Goal: Task Accomplishment & Management: Manage account settings

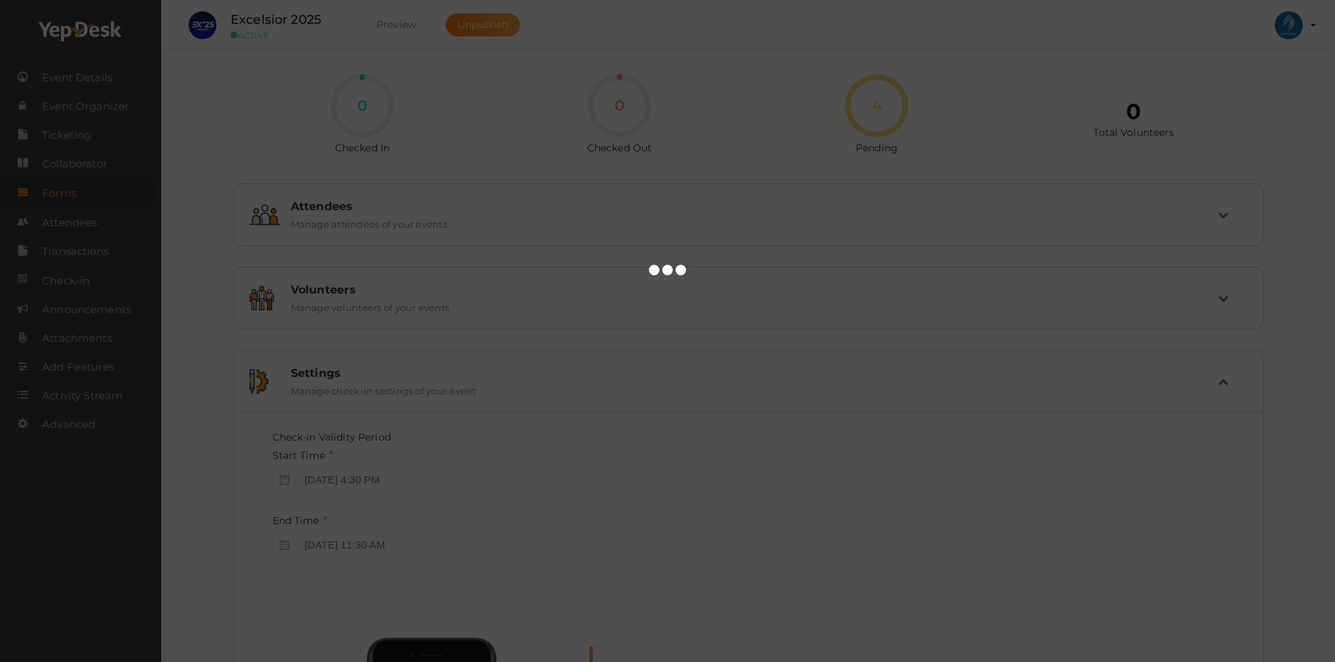
scroll to position [297, 0]
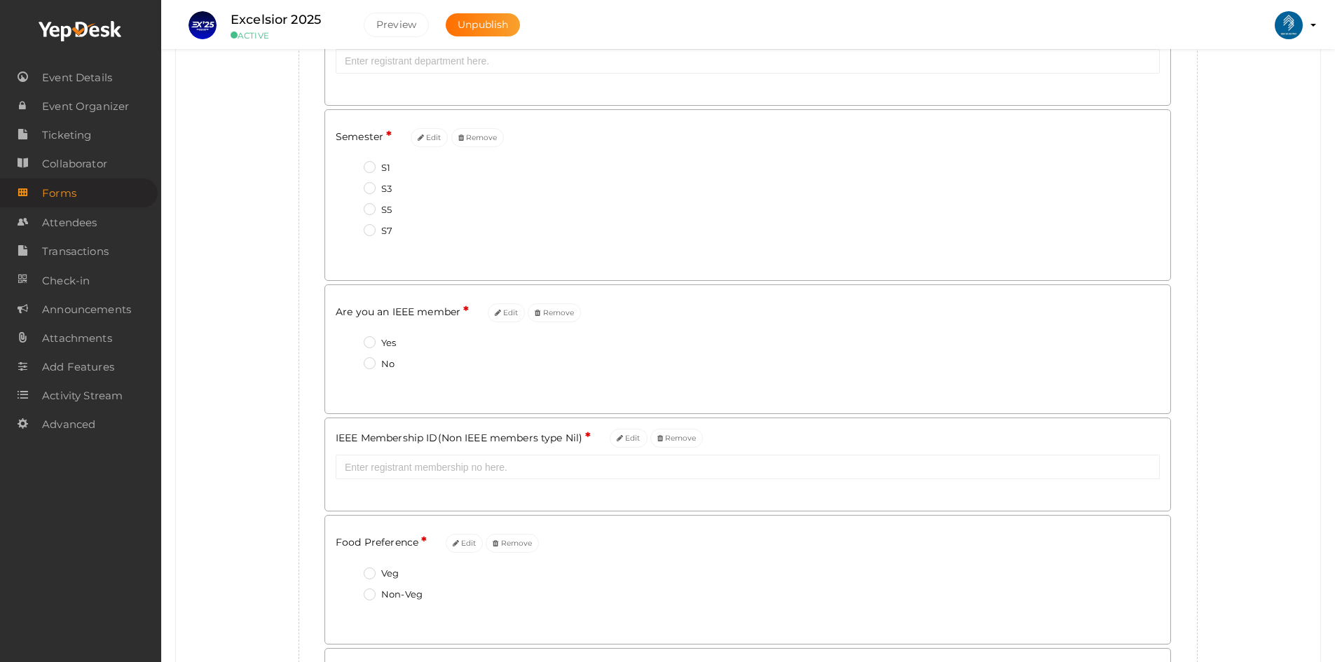
scroll to position [631, 0]
click at [622, 440] on icon at bounding box center [620, 437] width 6 height 8
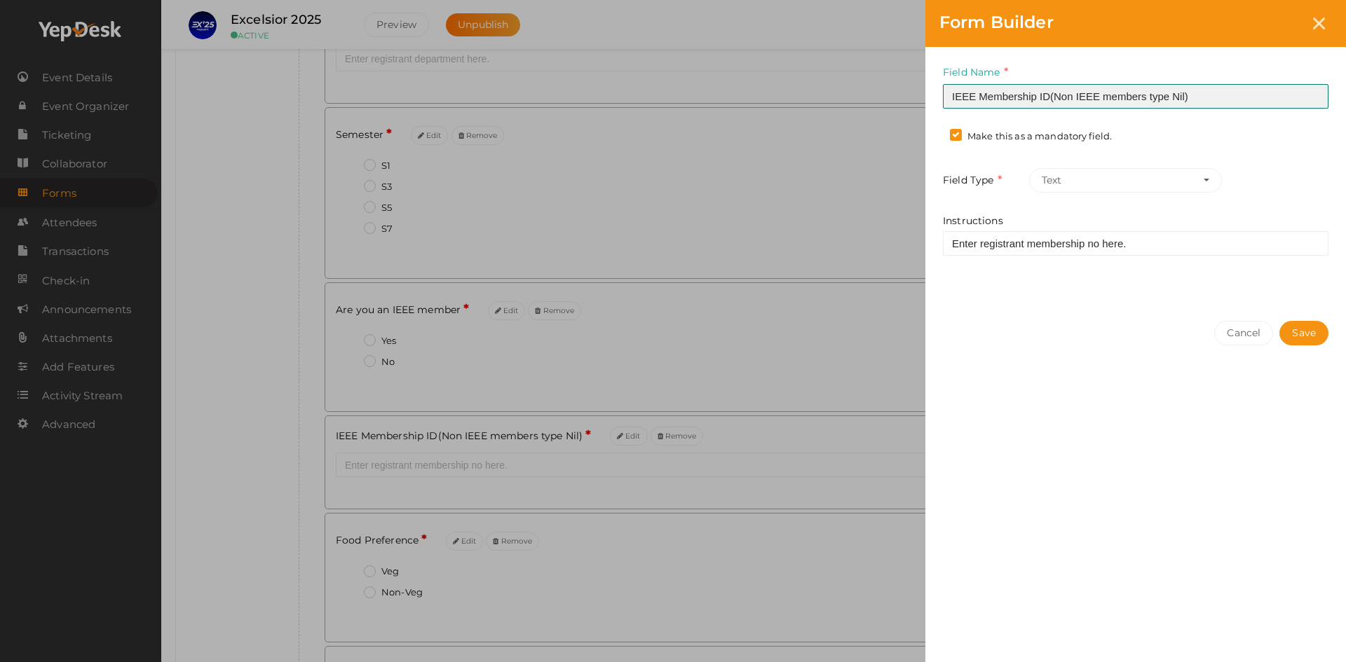
click at [1051, 97] on input "IEEE Membership ID(Non IEEE members type Nil)" at bounding box center [1136, 96] width 386 height 25
click at [1147, 97] on input "IEEE Membership ID (Non IEEE members type Nil)" at bounding box center [1136, 96] width 386 height 25
click at [1148, 97] on input "IEEE Membership ID (Non IEEE members type Nil)" at bounding box center [1136, 96] width 386 height 25
type input "IEEE Membership ID (Non IEEE members please type Nil)"
click at [1301, 331] on button "Save" at bounding box center [1303, 333] width 49 height 25
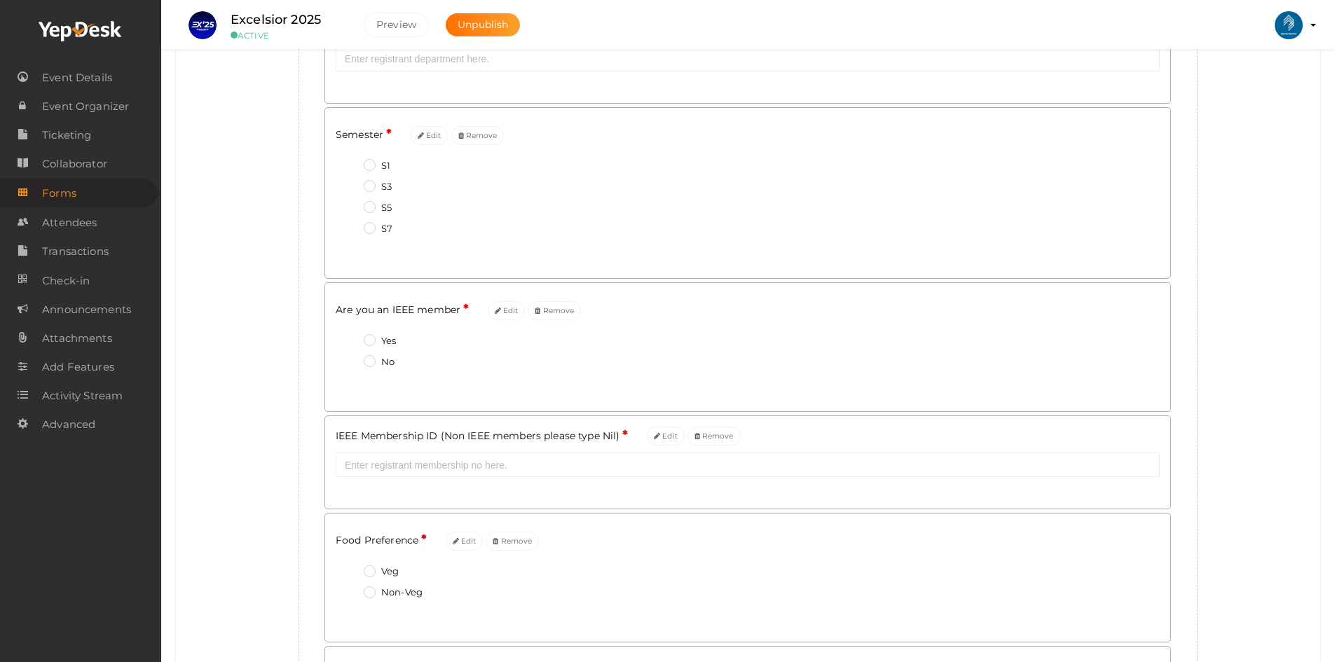
click at [1272, 331] on div "Add custom form for your event Create new field Registrant Name * Edit Email * …" at bounding box center [748, 155] width 1124 height 1300
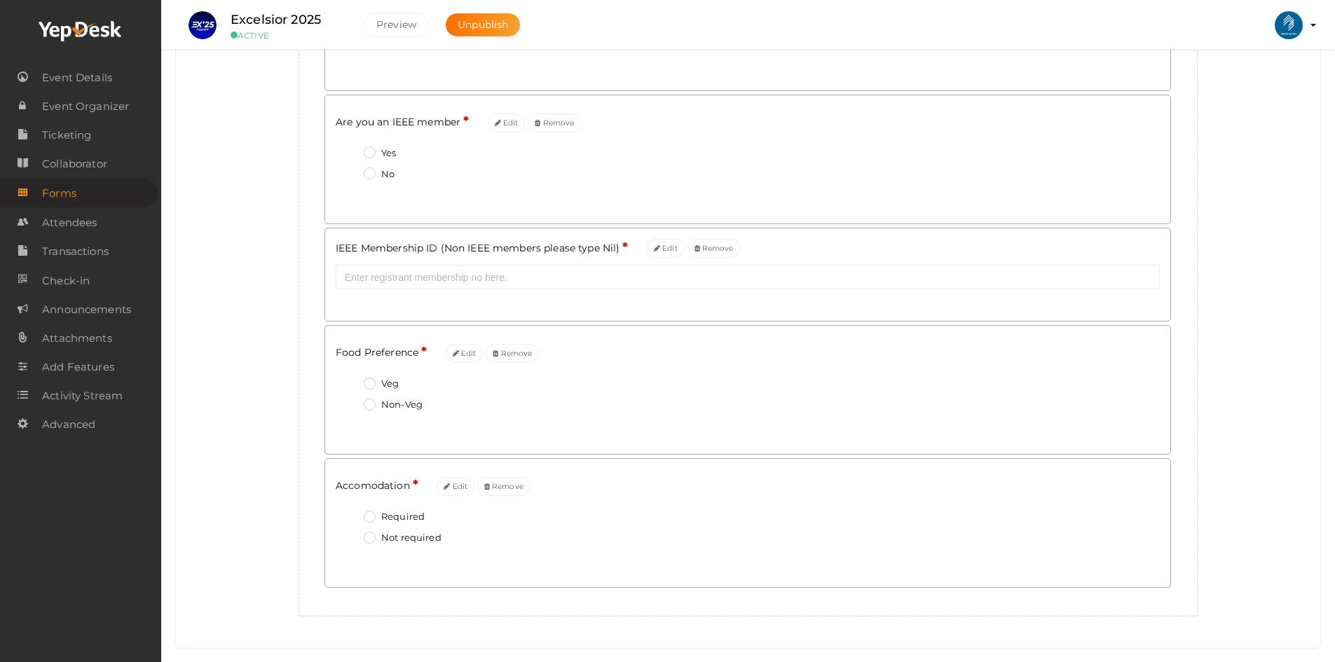
scroll to position [840, 0]
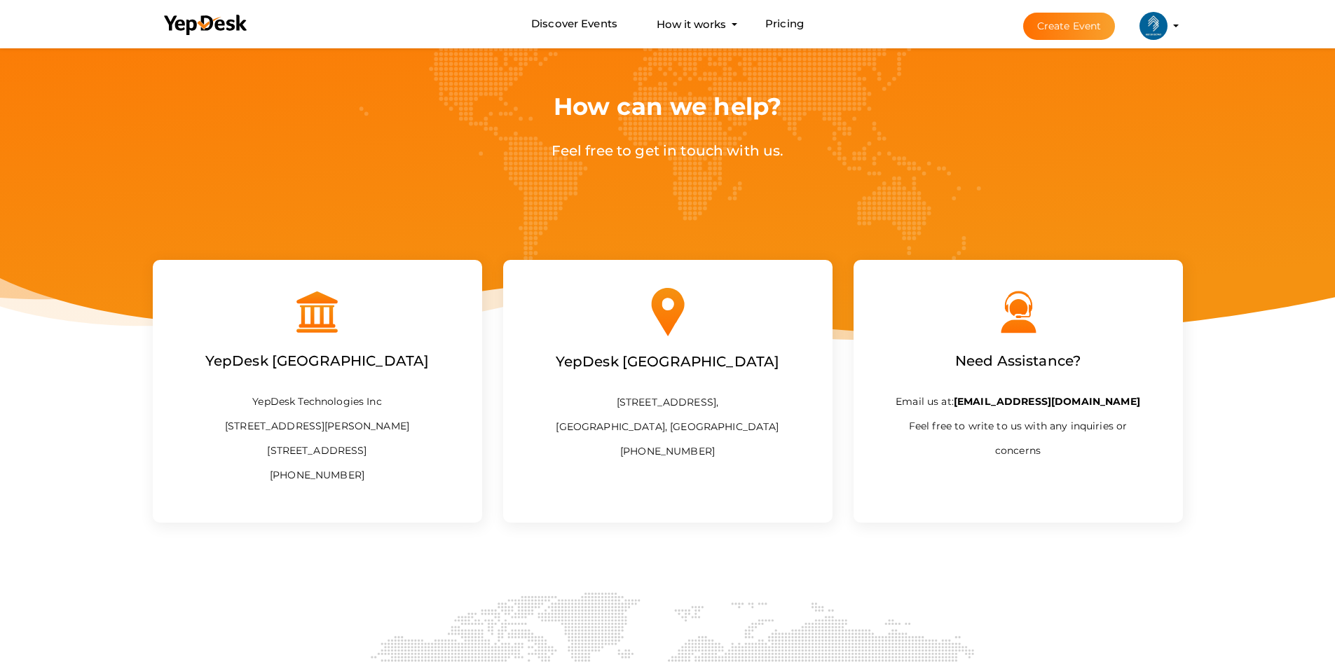
scroll to position [46, 0]
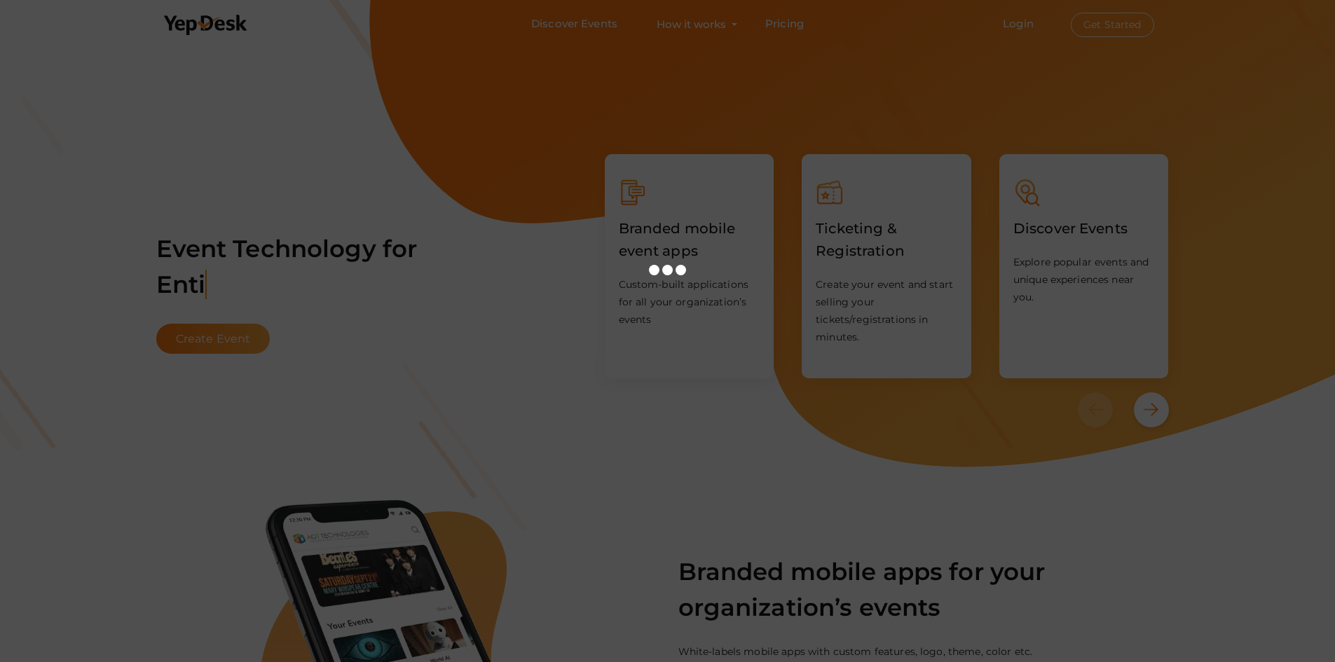
scroll to position [1892, 0]
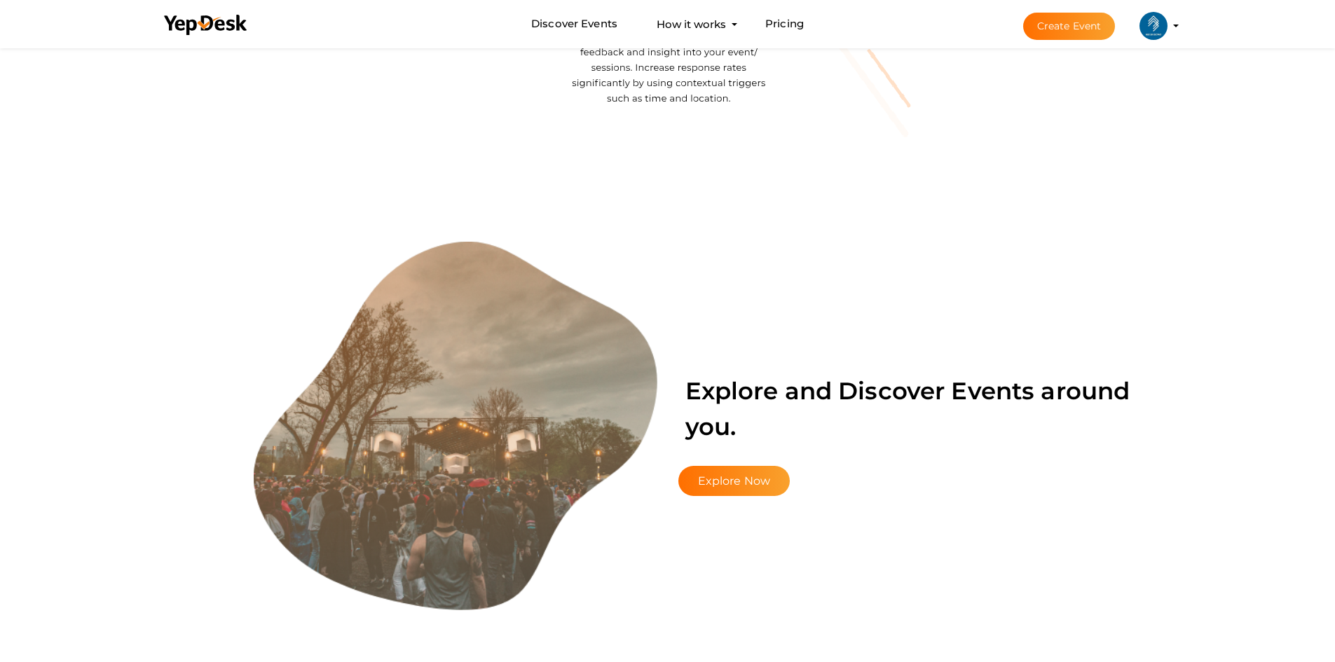
click at [1154, 26] on img at bounding box center [1154, 26] width 28 height 28
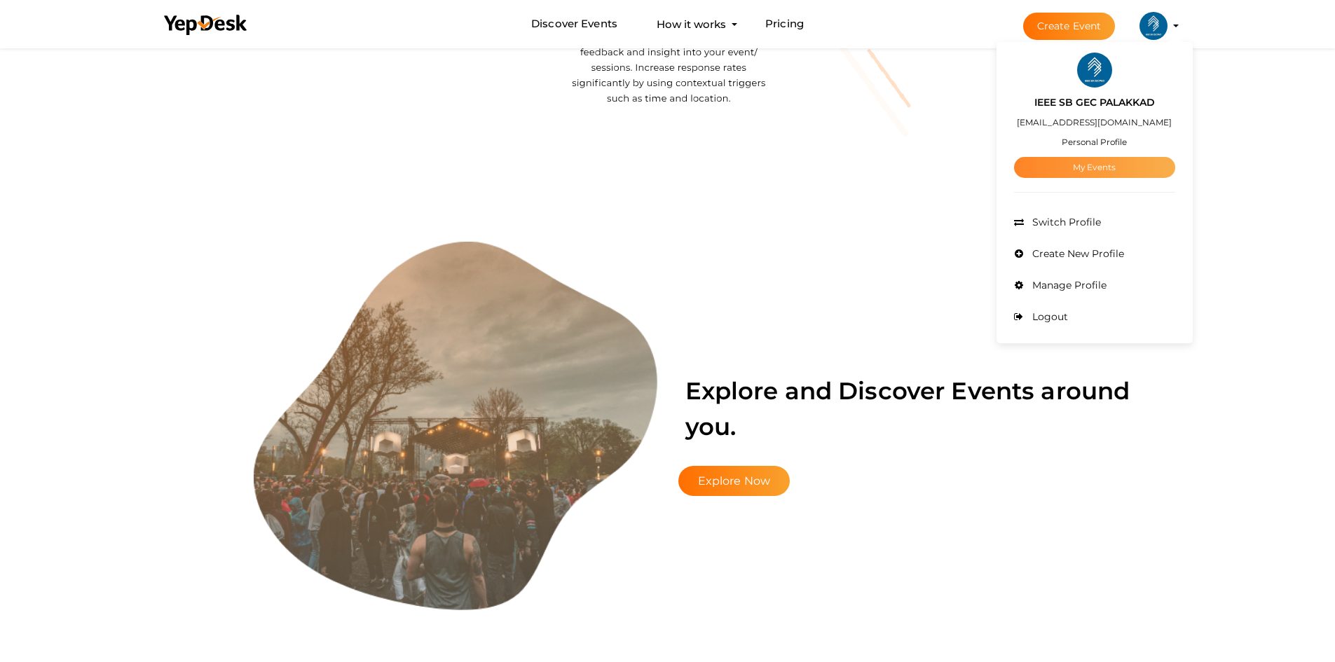
click at [1092, 161] on link "My Events" at bounding box center [1094, 167] width 161 height 21
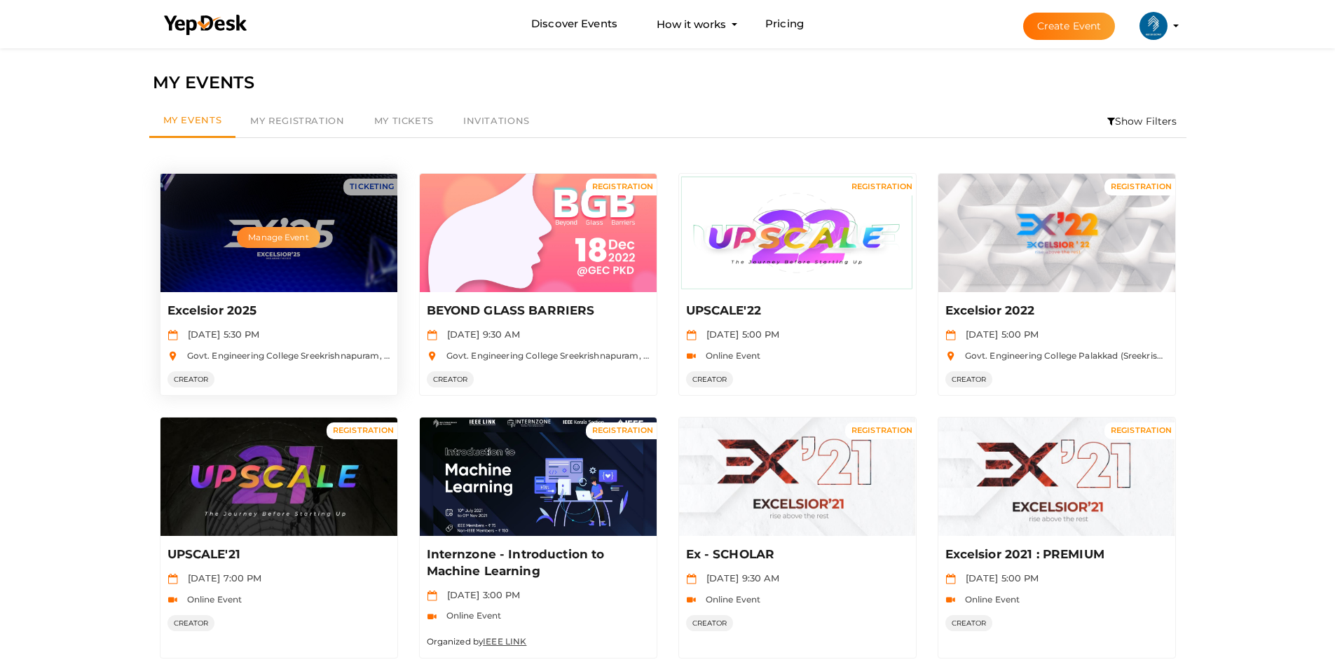
click at [266, 236] on button "Manage Event" at bounding box center [278, 237] width 83 height 21
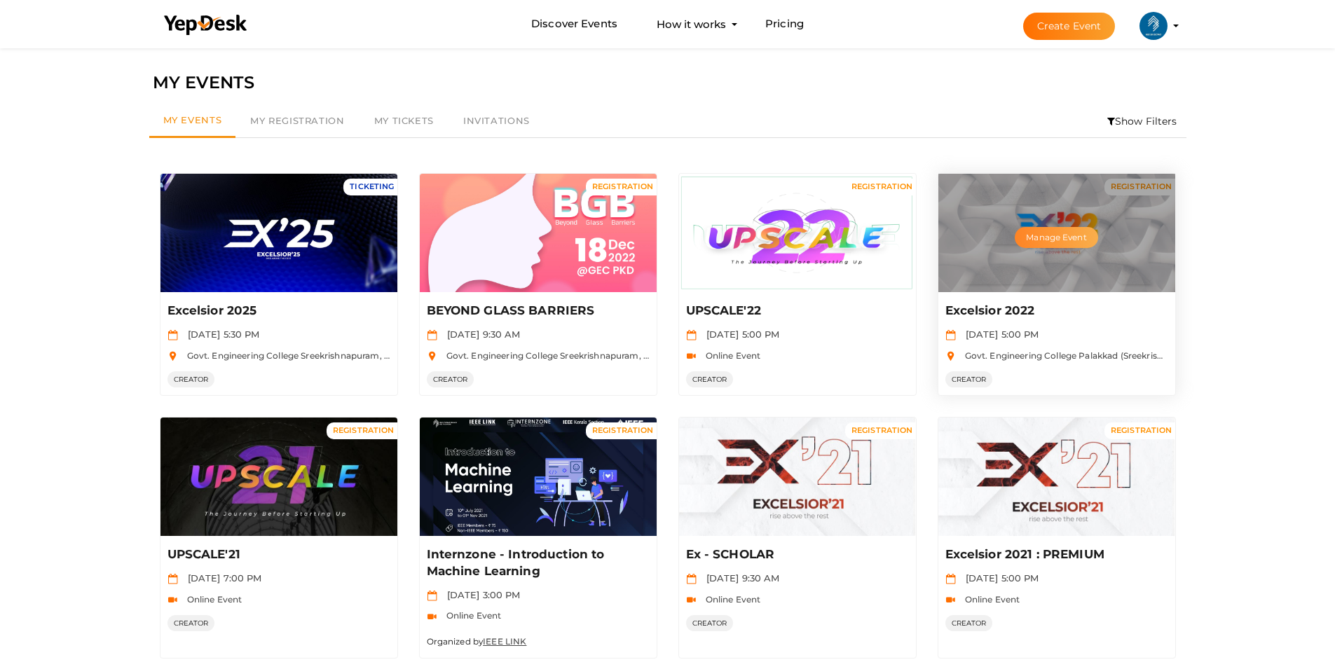
click at [1037, 243] on button "Manage Event" at bounding box center [1056, 237] width 83 height 21
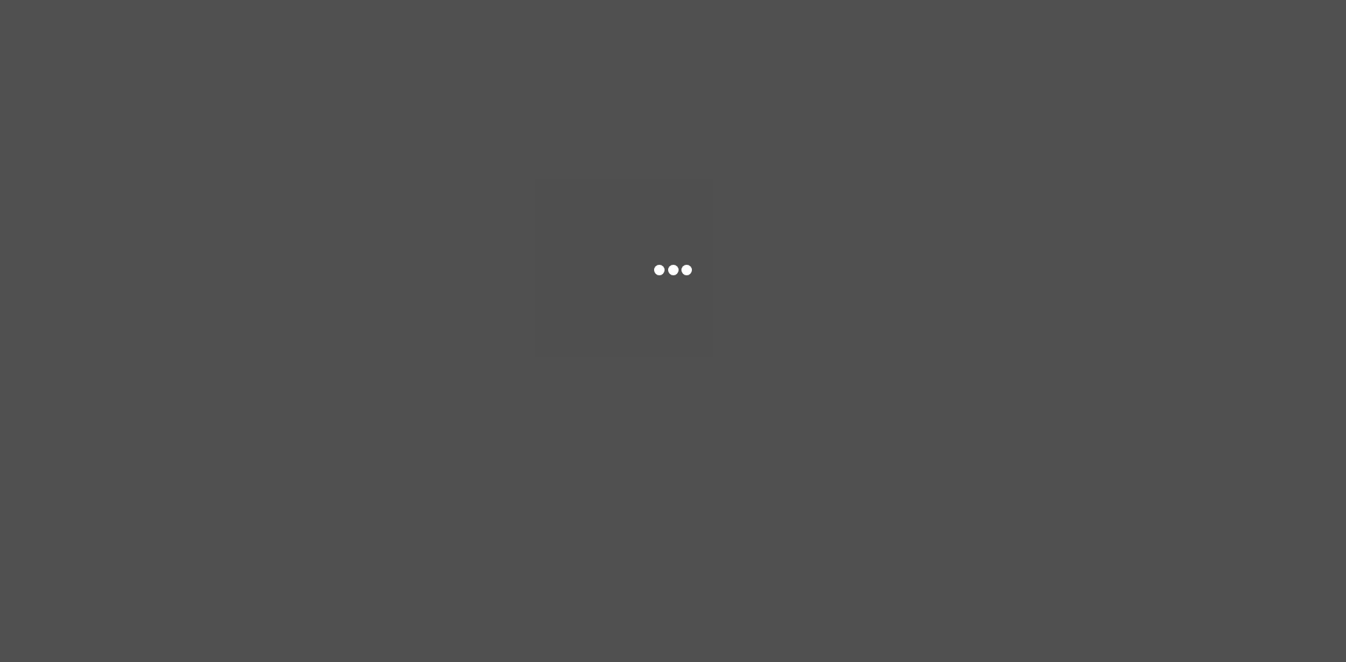
click at [798, 661] on div at bounding box center [673, 331] width 1346 height 662
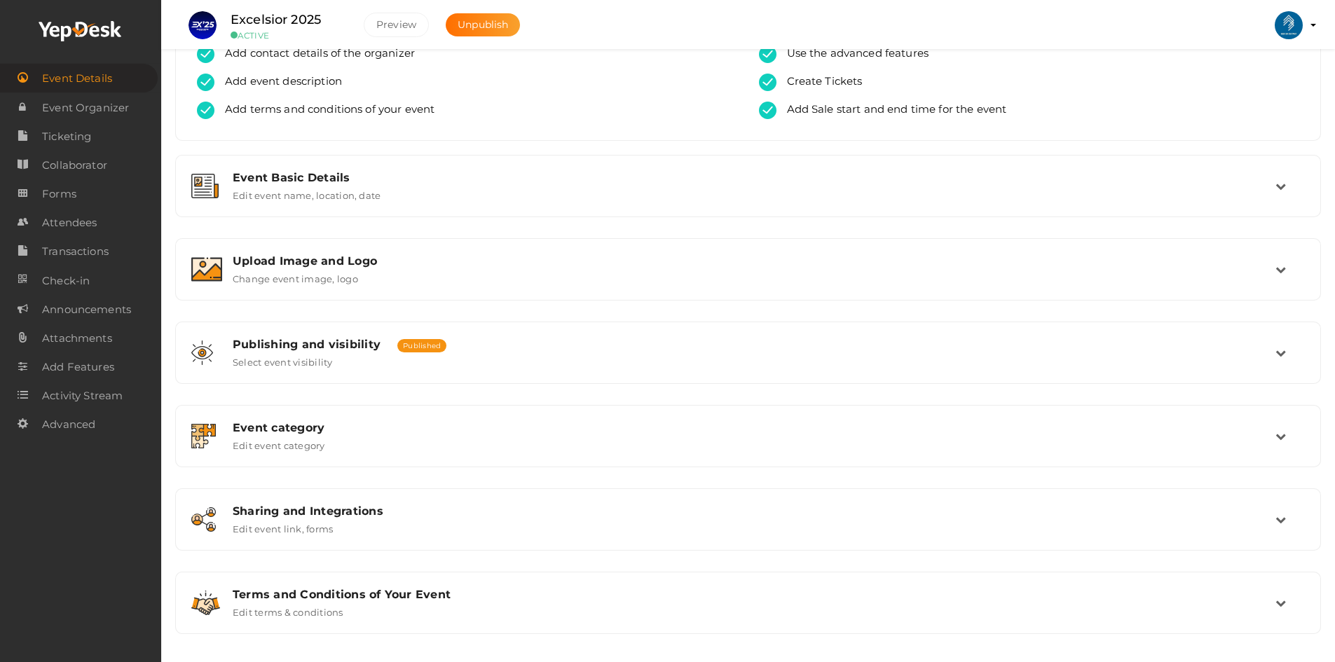
scroll to position [87, 0]
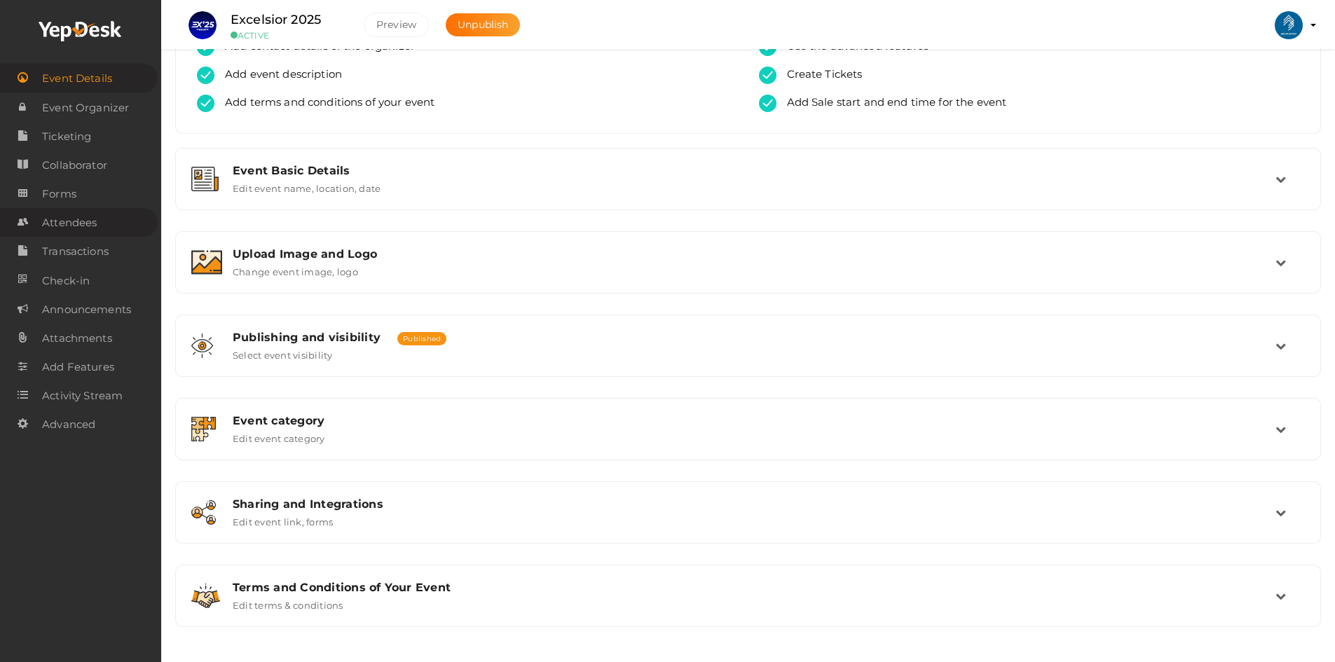
click at [72, 223] on span "Attendees" at bounding box center [69, 223] width 55 height 28
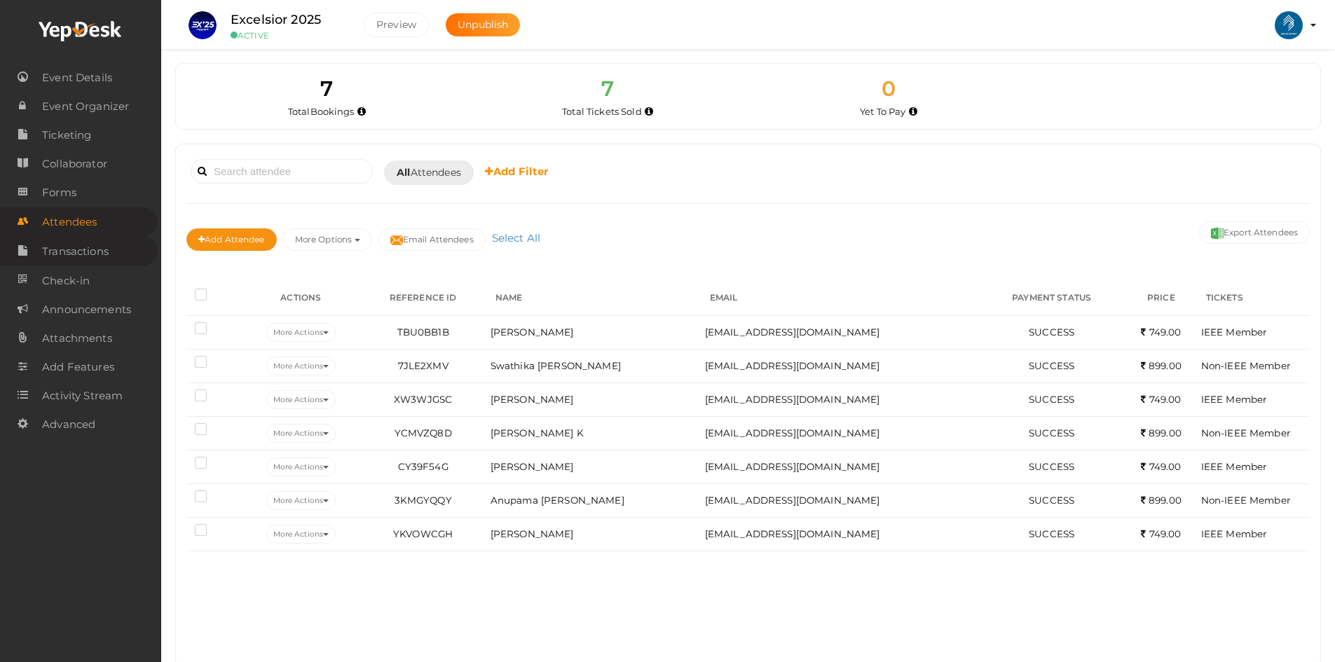
click at [79, 257] on span "Transactions" at bounding box center [75, 252] width 67 height 28
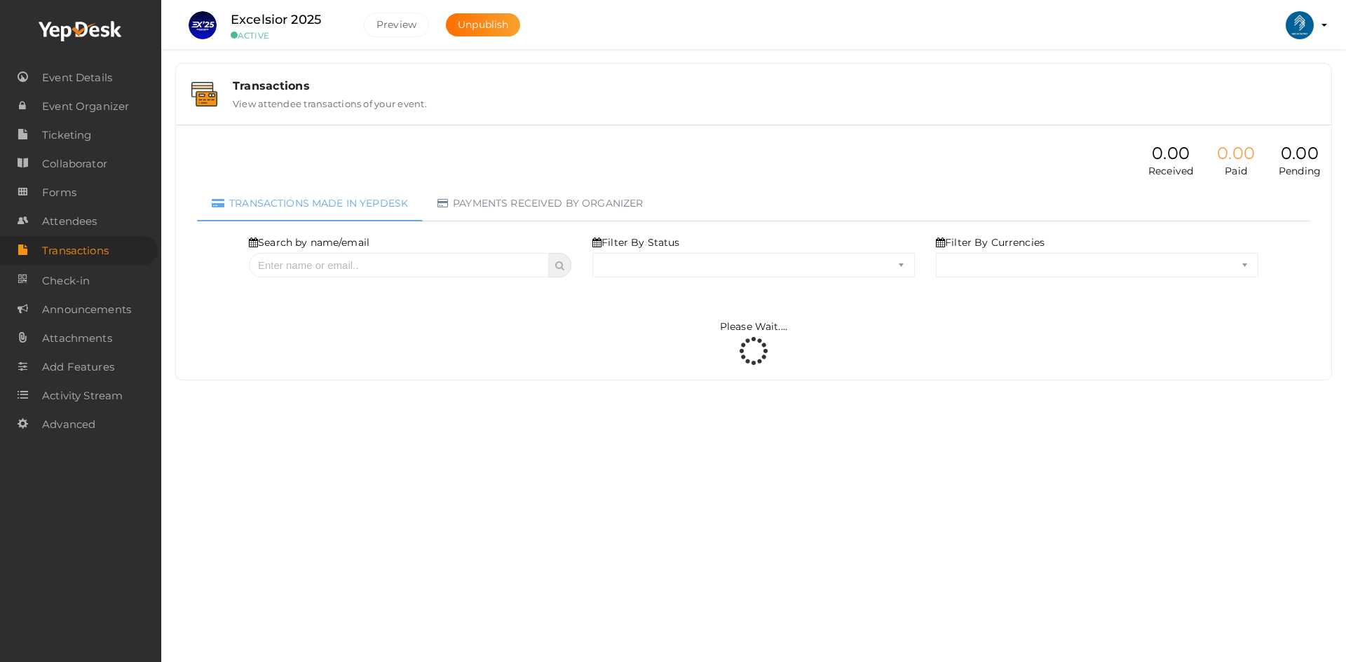
select select "ALL"
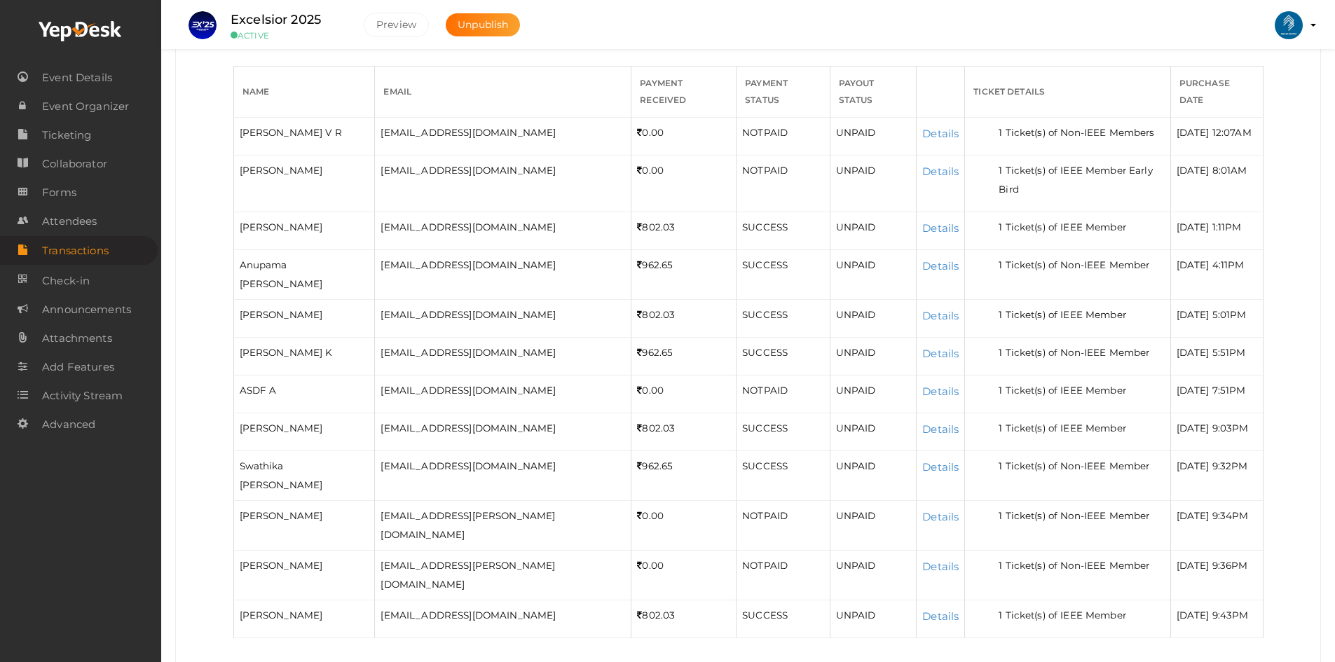
scroll to position [381, 0]
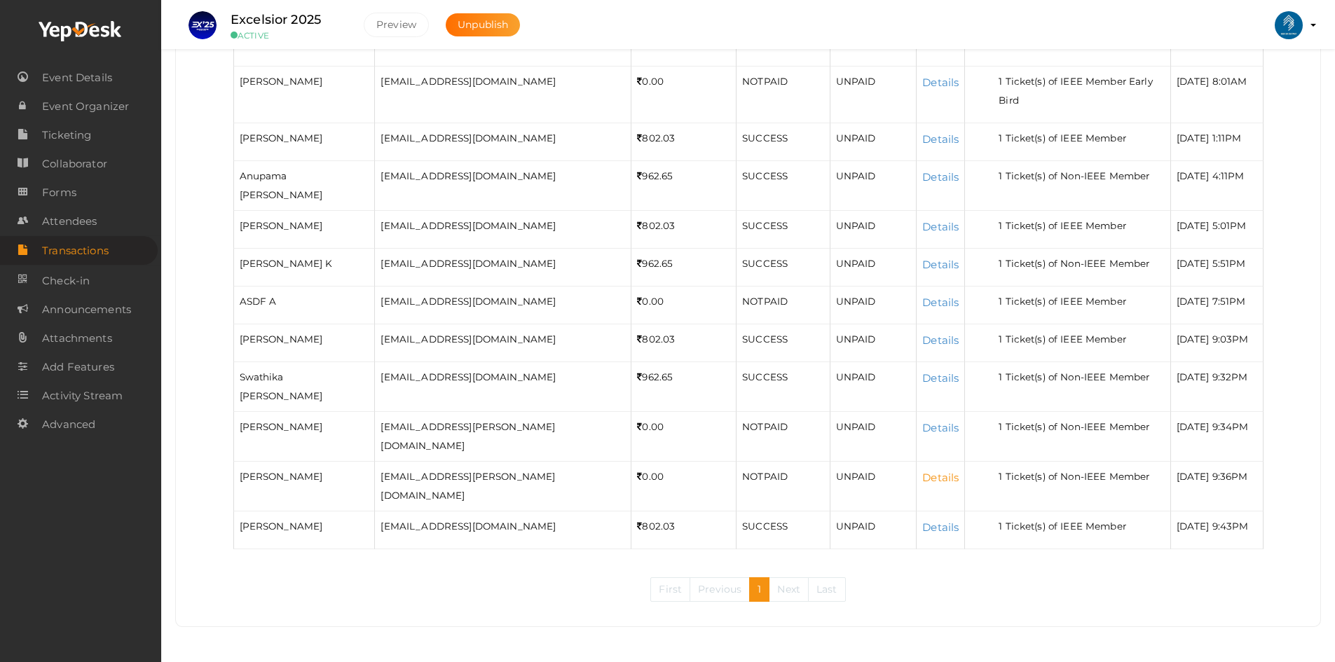
click at [923, 483] on link "Details" at bounding box center [941, 477] width 36 height 13
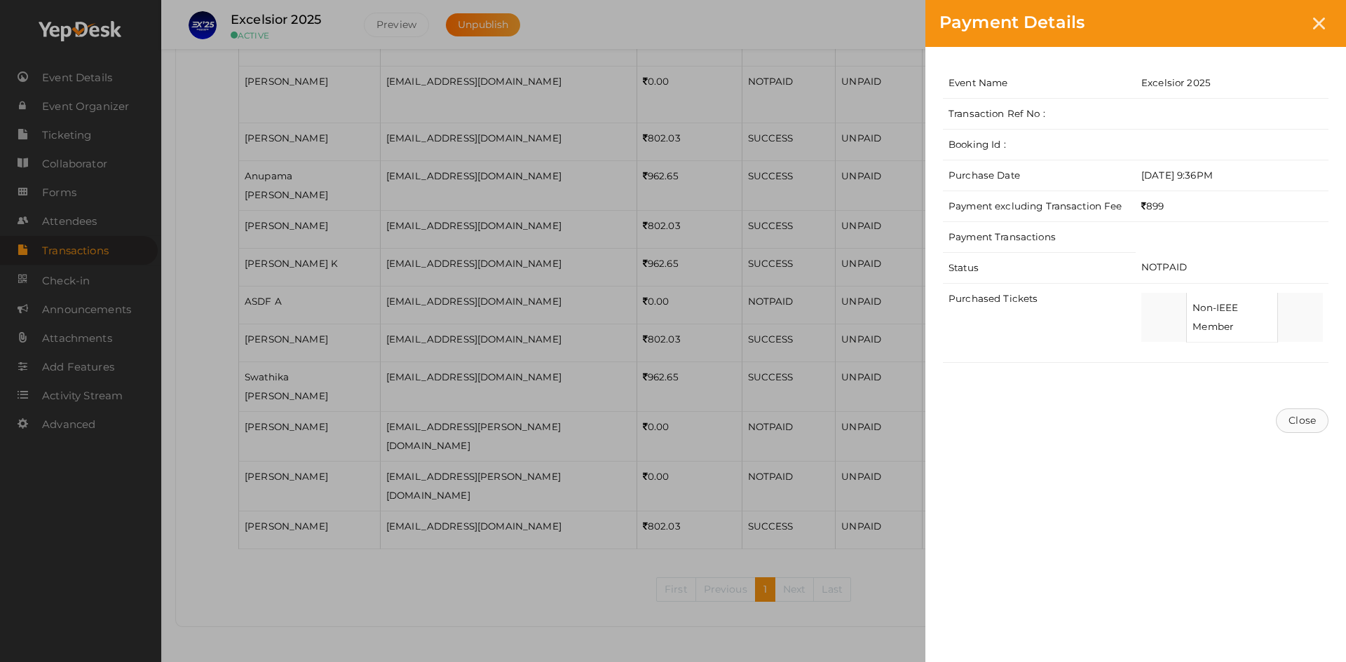
click at [1305, 414] on button "Close" at bounding box center [1302, 421] width 53 height 25
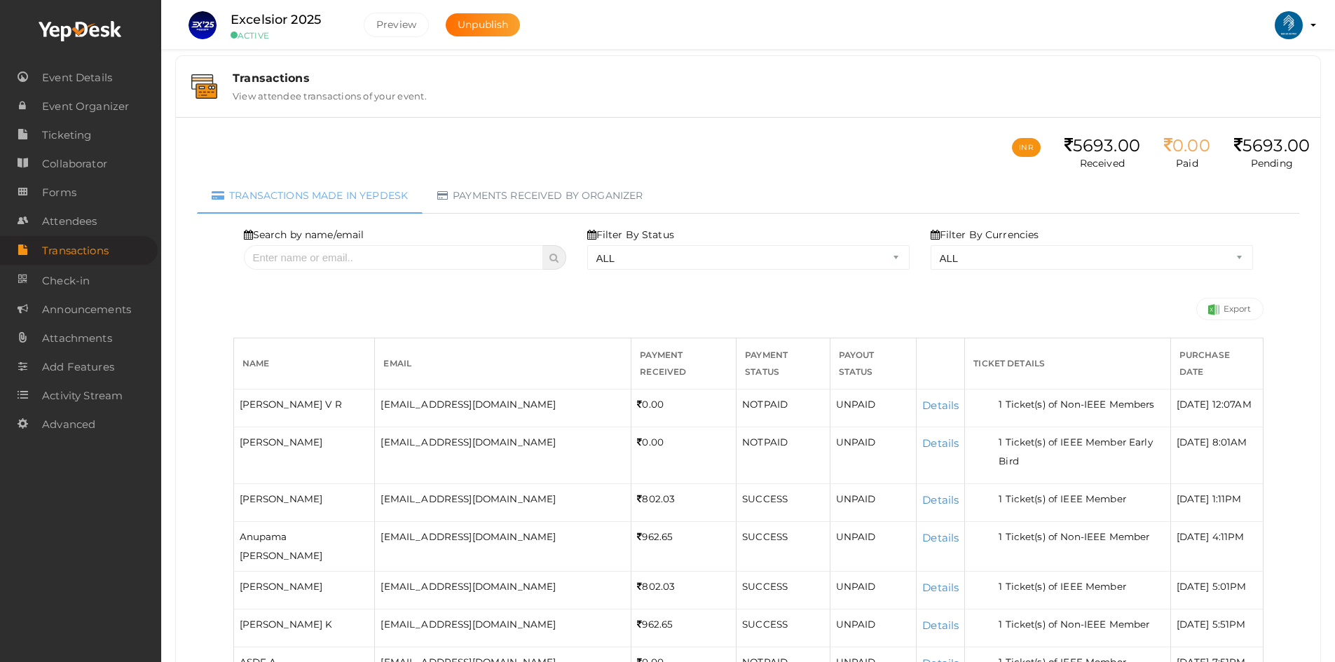
scroll to position [0, 0]
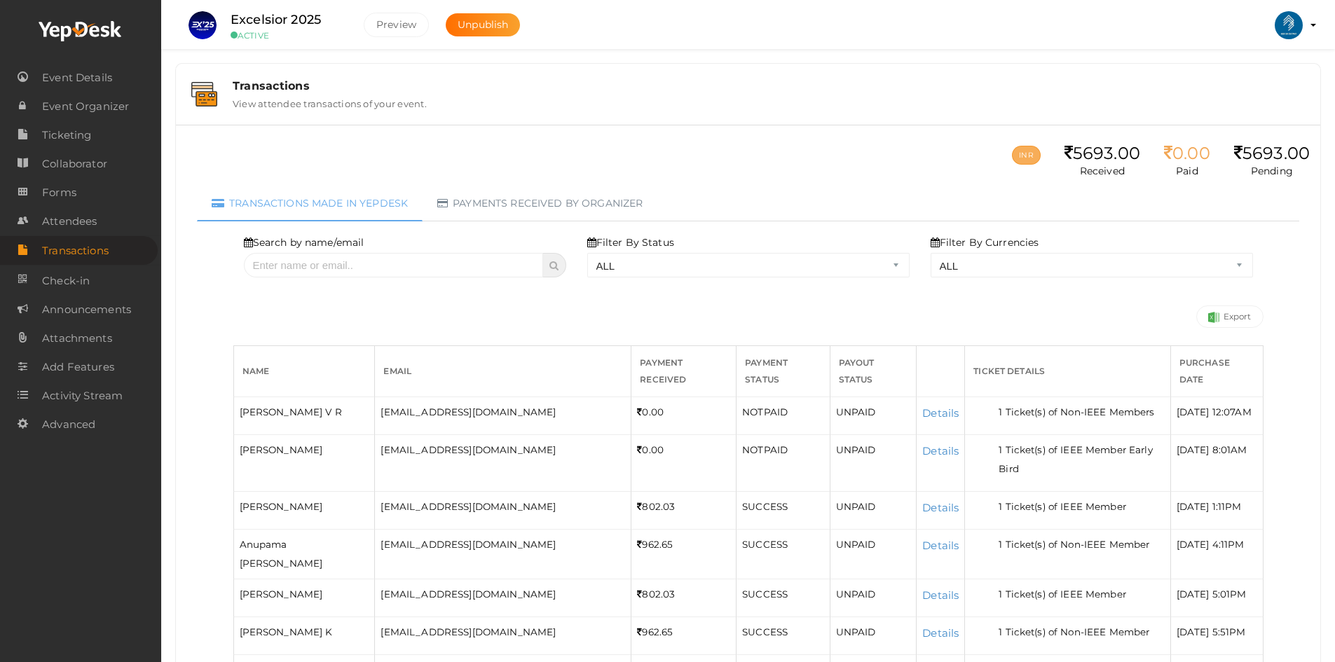
click at [1014, 155] on button "INR" at bounding box center [1026, 155] width 28 height 19
click at [1020, 154] on button "INR" at bounding box center [1026, 155] width 28 height 19
drag, startPoint x: 1019, startPoint y: 146, endPoint x: 922, endPoint y: 186, distance: 105.6
click at [953, 136] on div "INR 5693.00 Received 0.00 Paid 5693.00 Pending Transactions made in Yepdesk Pay…" at bounding box center [748, 136] width 1124 height 0
click at [543, 193] on link "Payments received by organizer" at bounding box center [540, 204] width 235 height 36
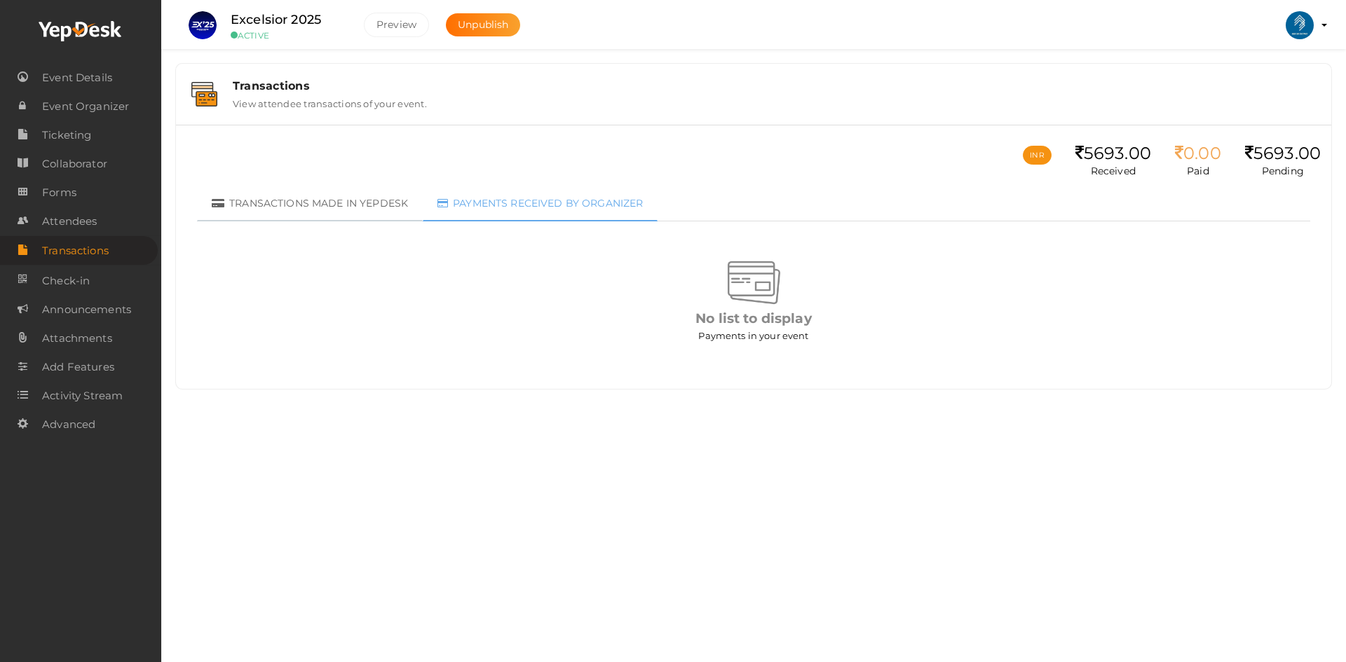
click at [342, 203] on link "Transactions made in Yepdesk" at bounding box center [310, 204] width 226 height 36
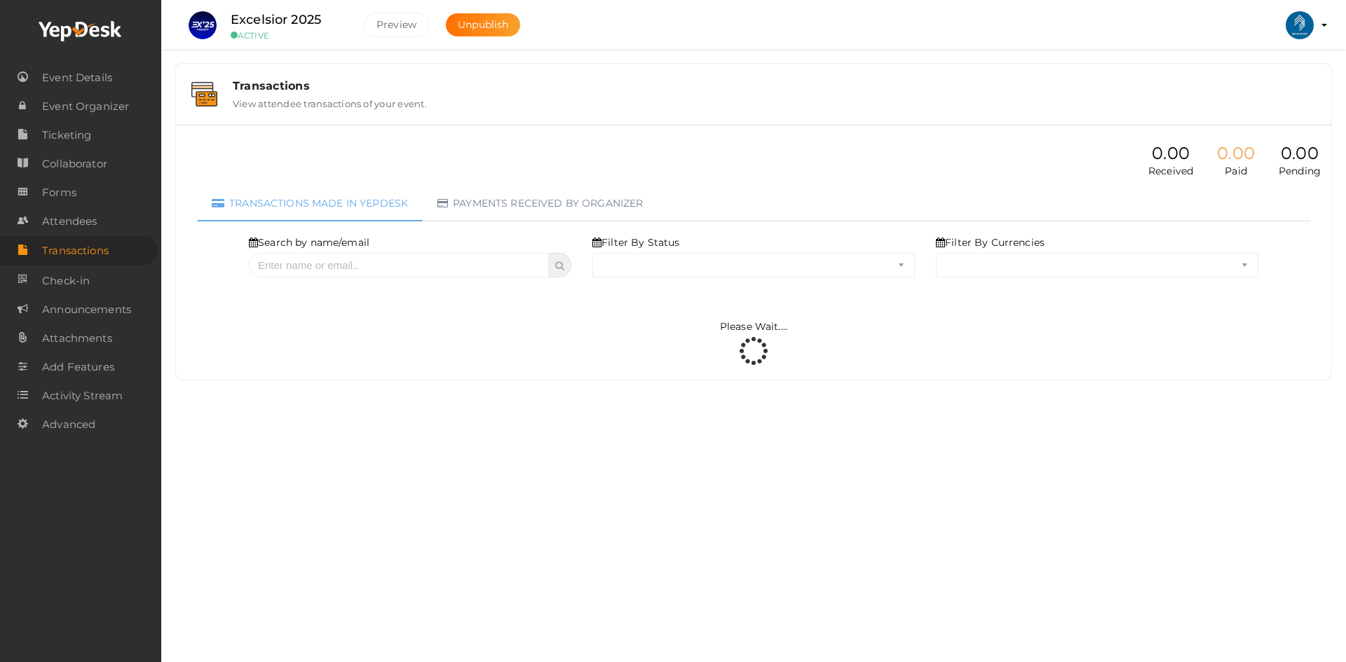
select select "ALL"
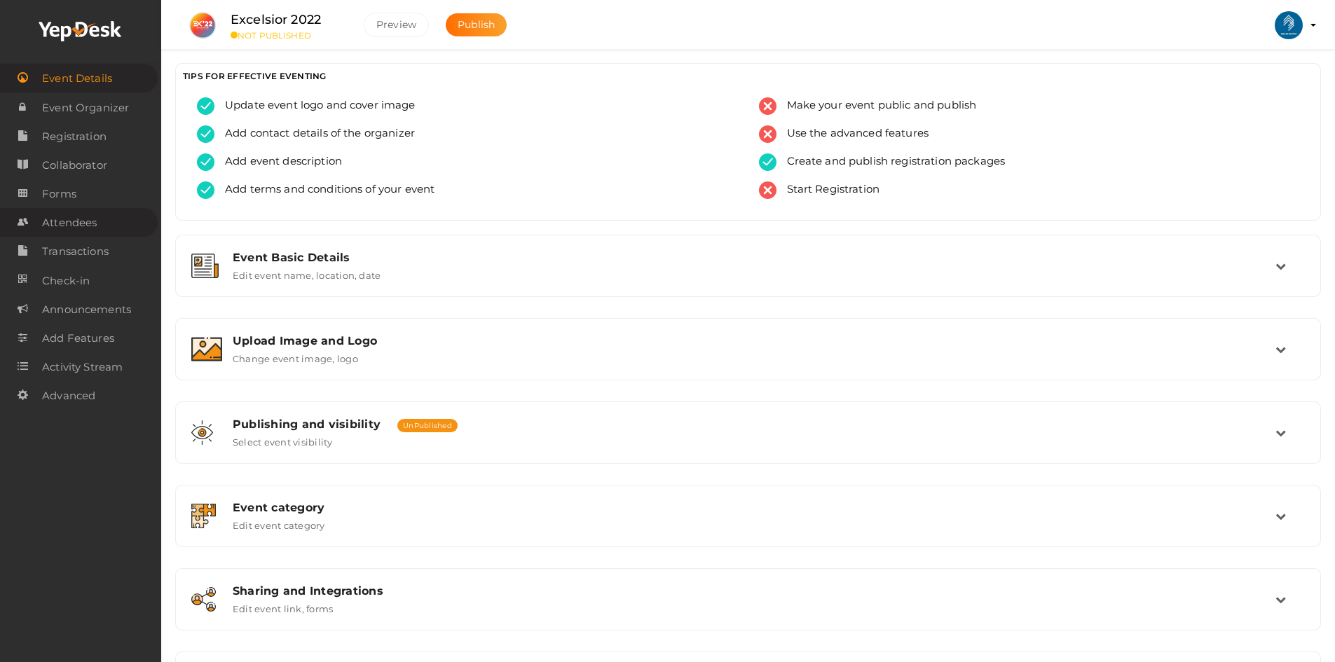
click at [57, 217] on span "Attendees" at bounding box center [69, 223] width 55 height 28
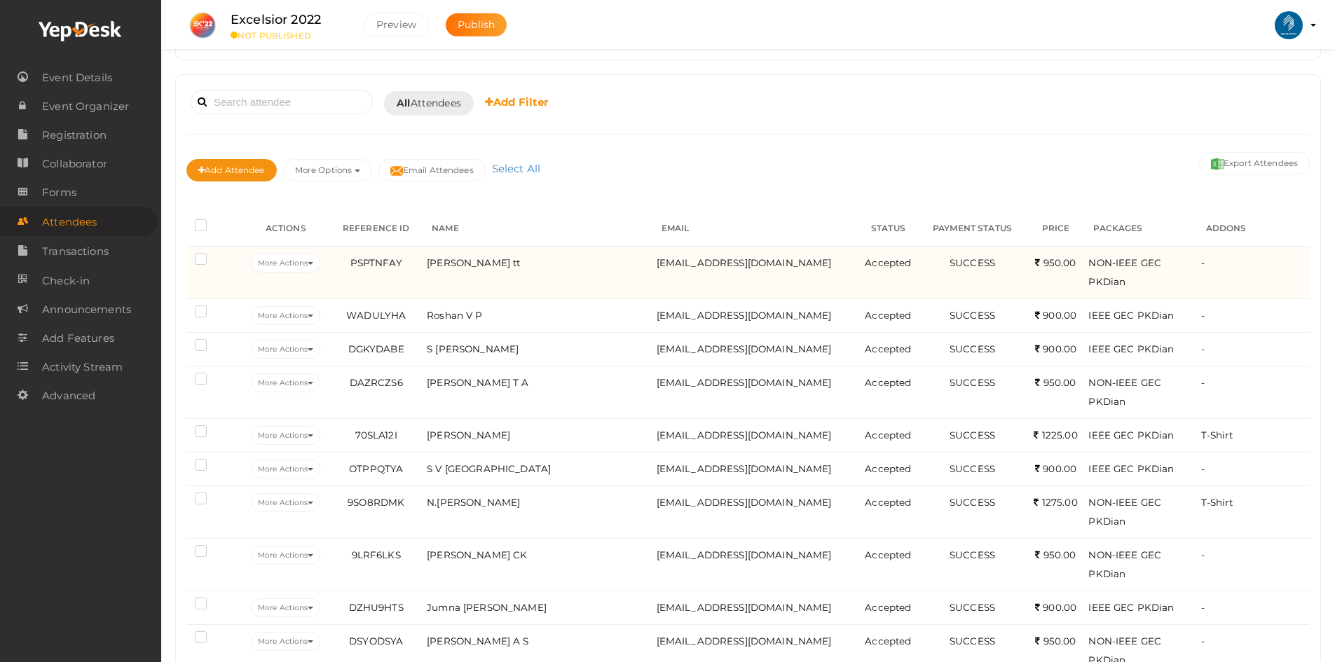
scroll to position [70, 0]
click at [274, 263] on button "More Actions" at bounding box center [285, 262] width 69 height 19
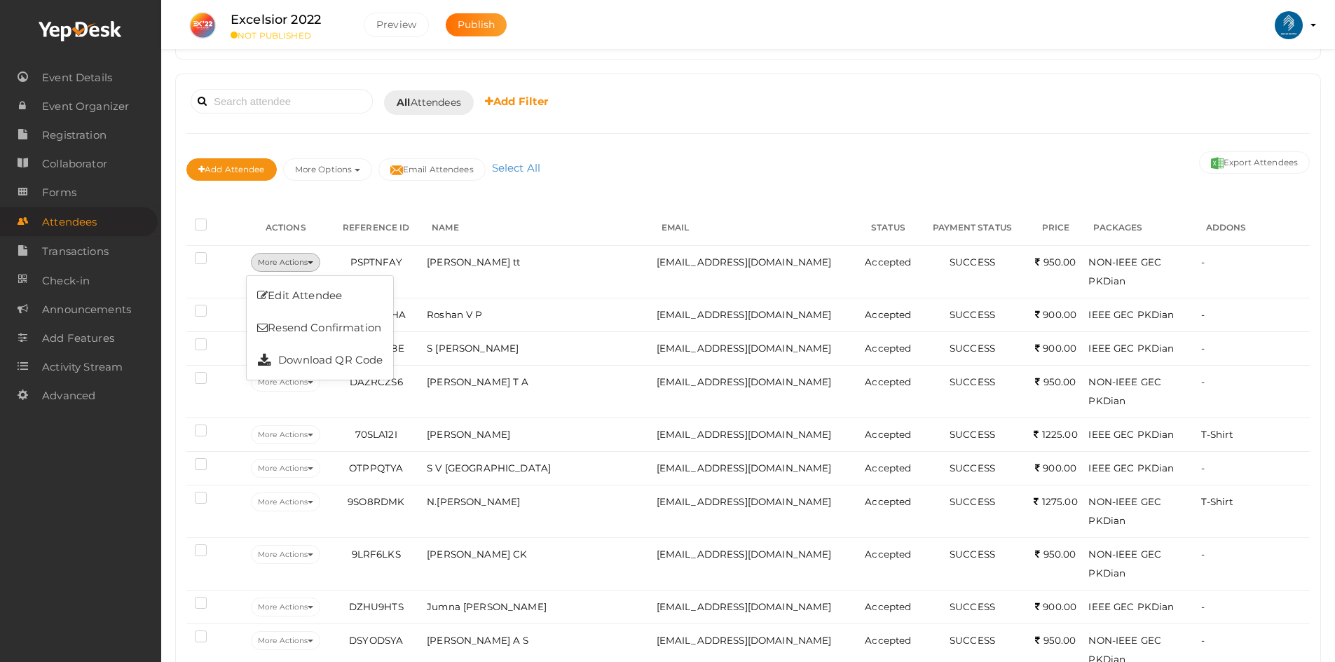
click at [788, 147] on div "Booked for Today Today Tomorrow This Week Custom Date All Attendees All Yet to …" at bounding box center [748, 140] width 1124 height 110
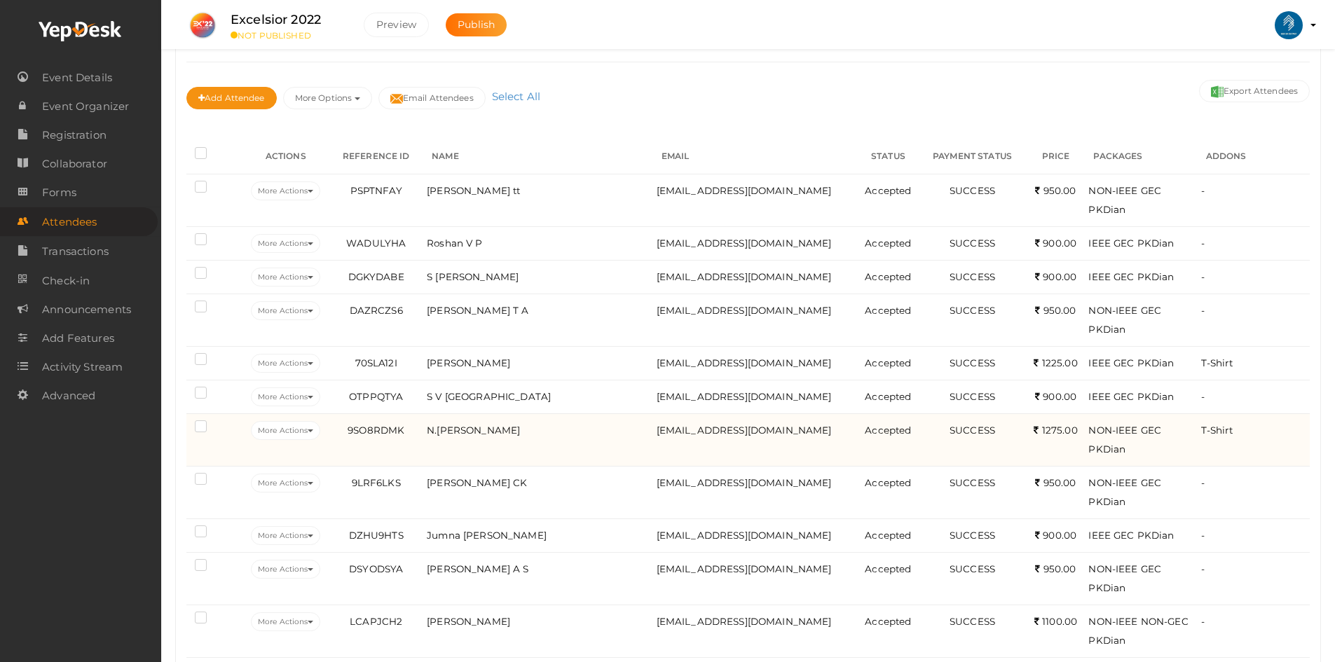
scroll to position [140, 0]
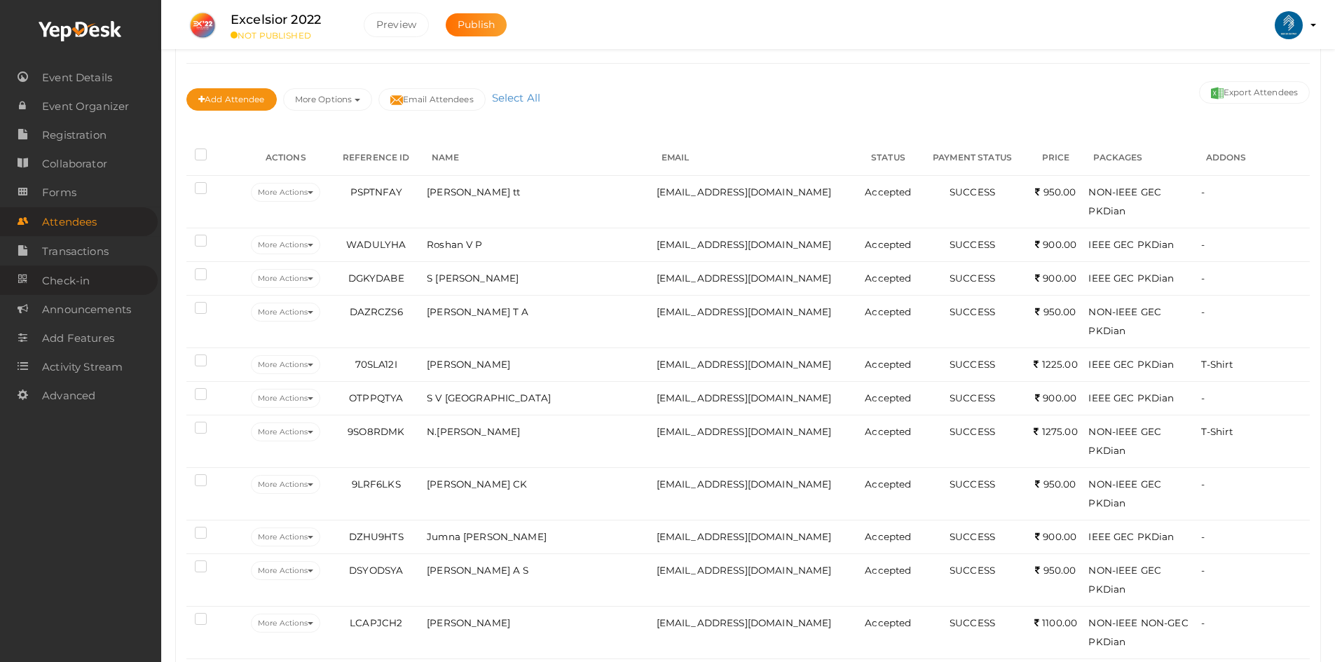
click at [66, 286] on span "Check-in" at bounding box center [66, 281] width 48 height 28
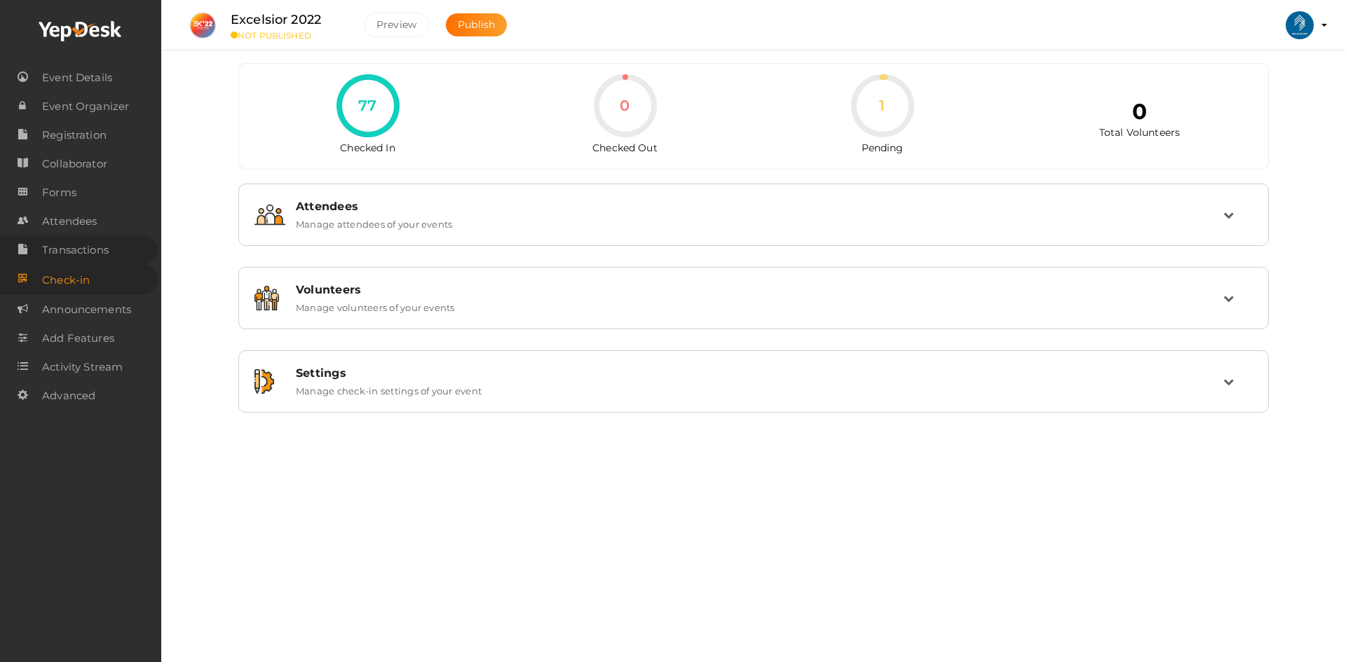
click at [61, 250] on span "Transactions" at bounding box center [75, 250] width 67 height 28
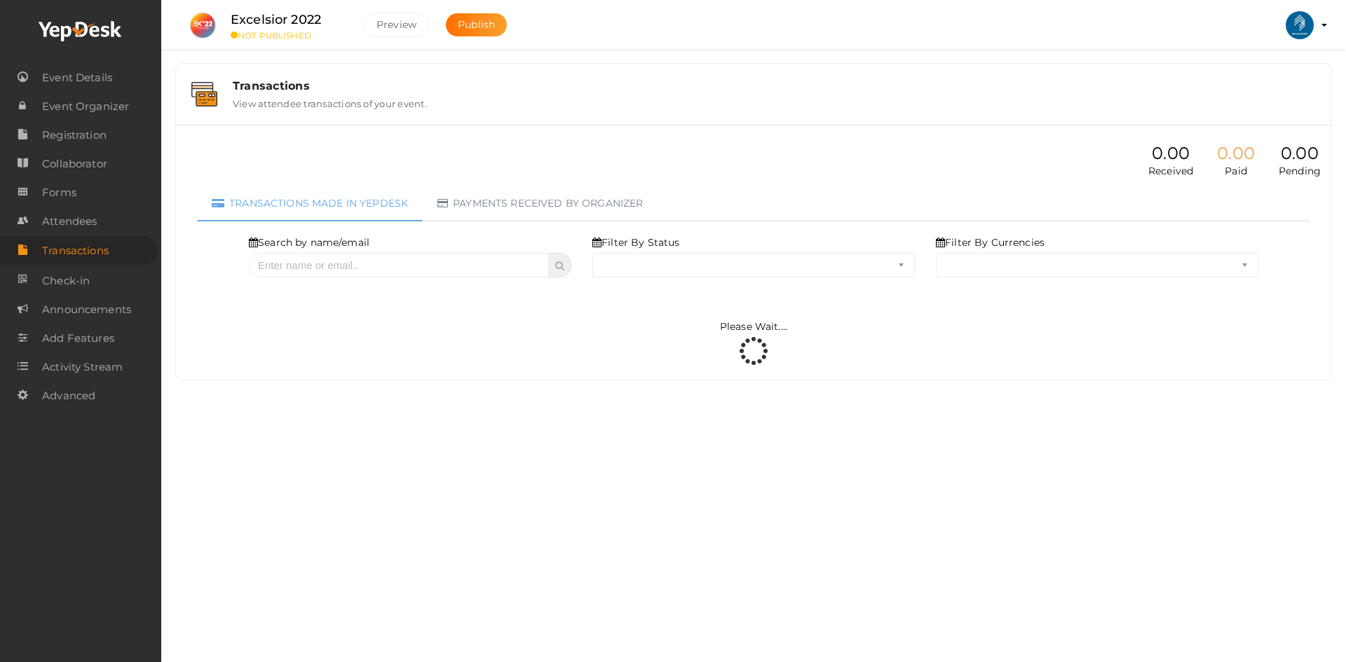
select select "ALL"
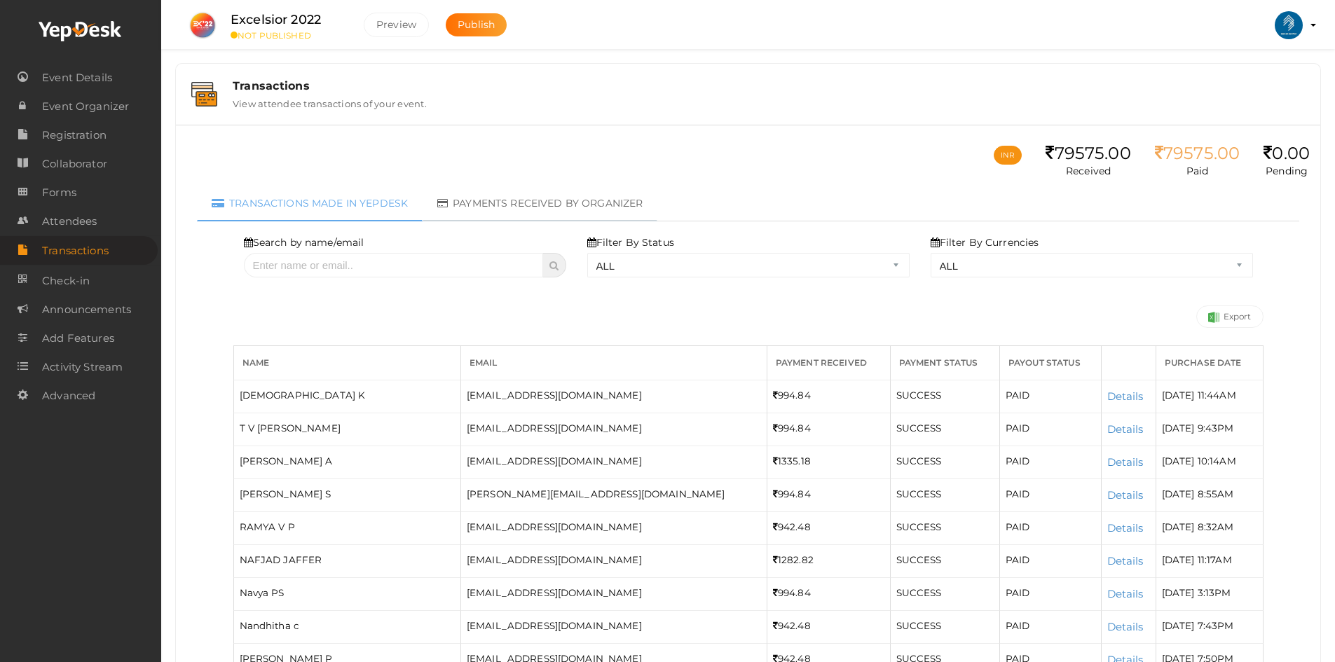
click at [496, 210] on link "Payments received by organizer" at bounding box center [540, 204] width 235 height 36
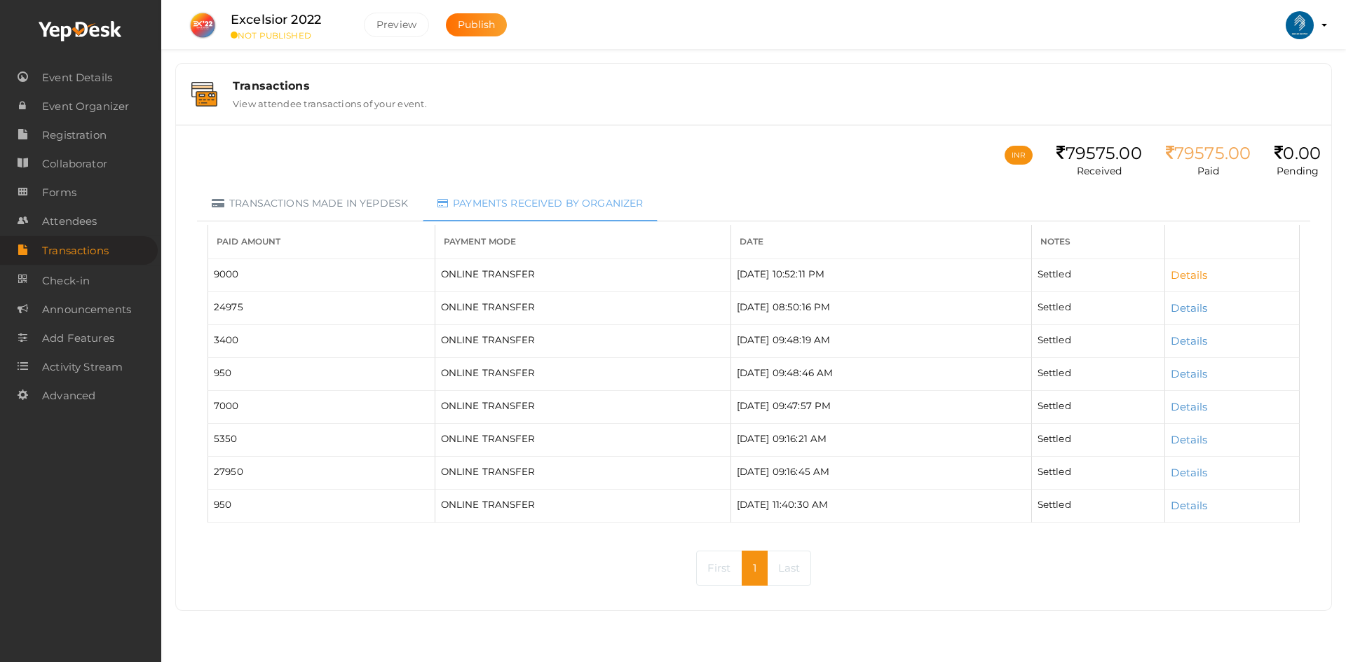
click at [1190, 273] on link "Details" at bounding box center [1189, 274] width 36 height 13
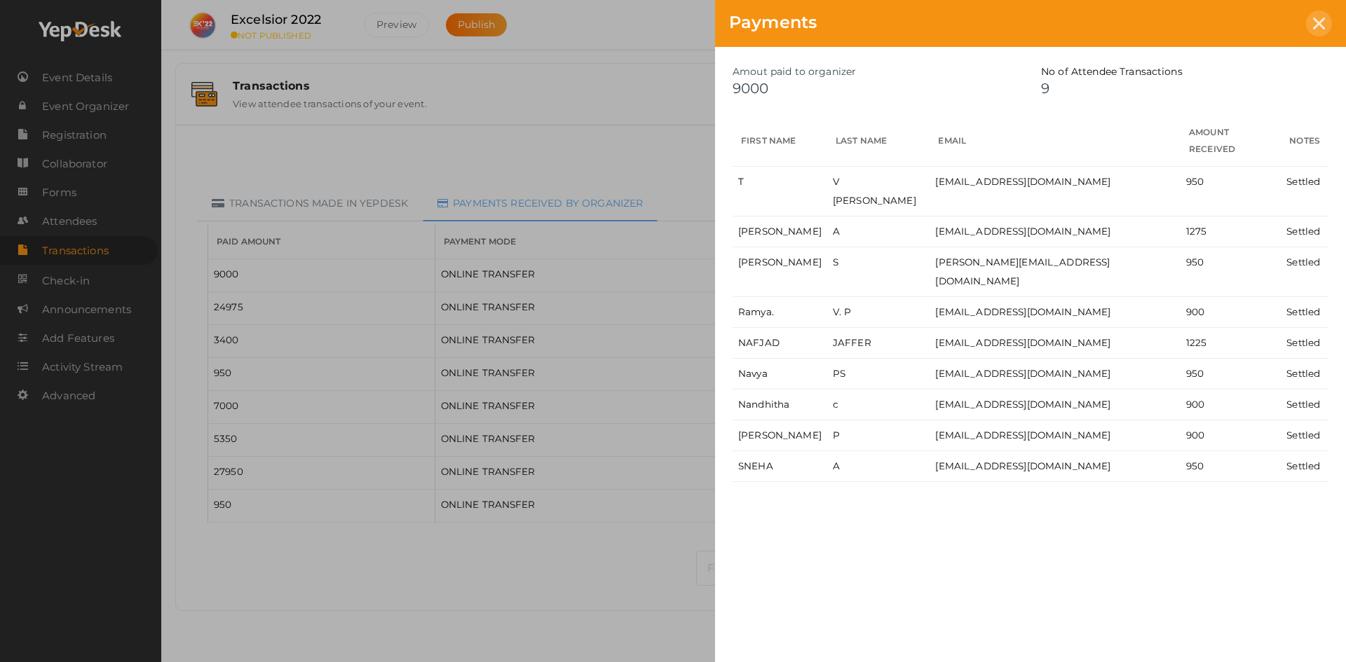
click at [1319, 27] on icon at bounding box center [1319, 24] width 12 height 12
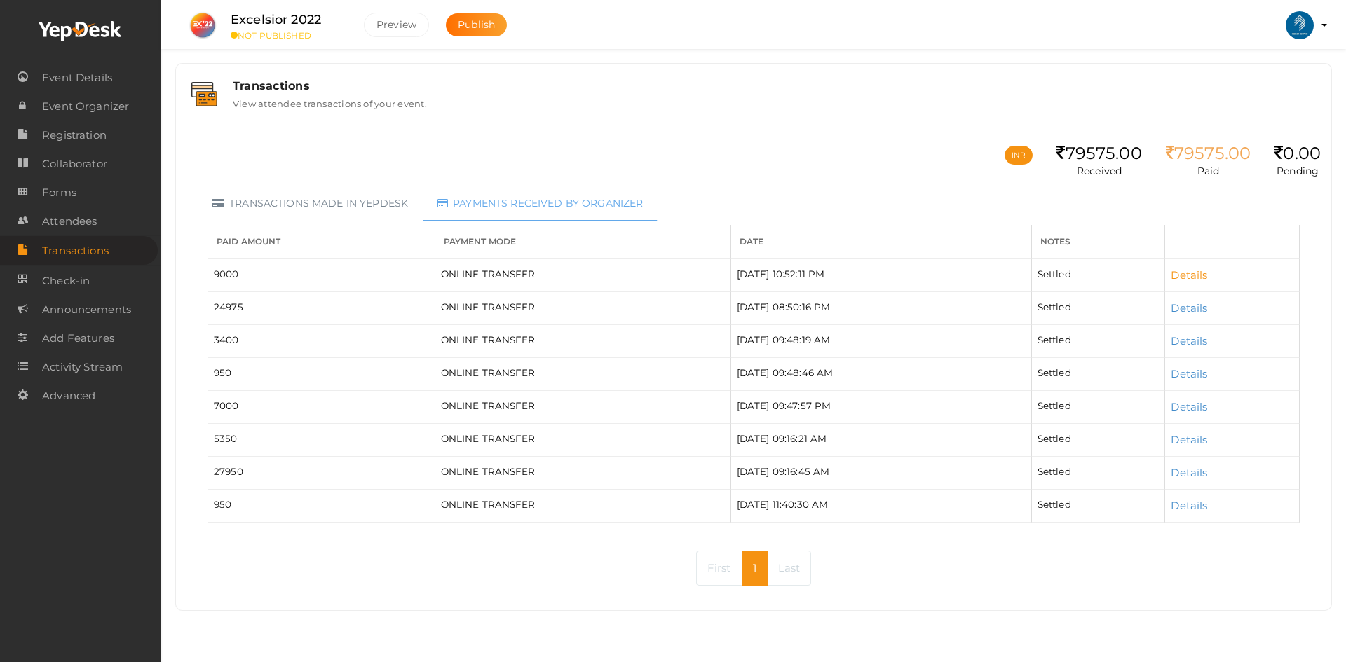
click at [1192, 280] on link "Details" at bounding box center [1189, 274] width 36 height 13
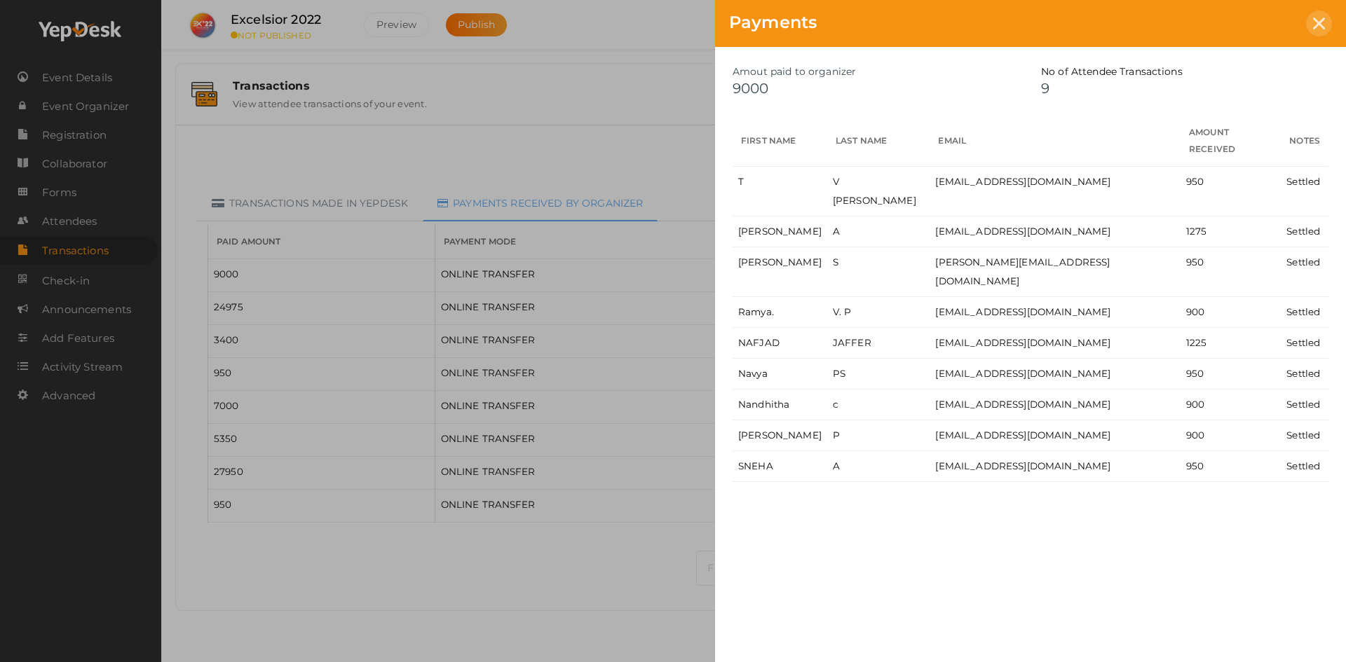
click at [1319, 24] on icon at bounding box center [1319, 24] width 12 height 12
